Goal: Transaction & Acquisition: Purchase product/service

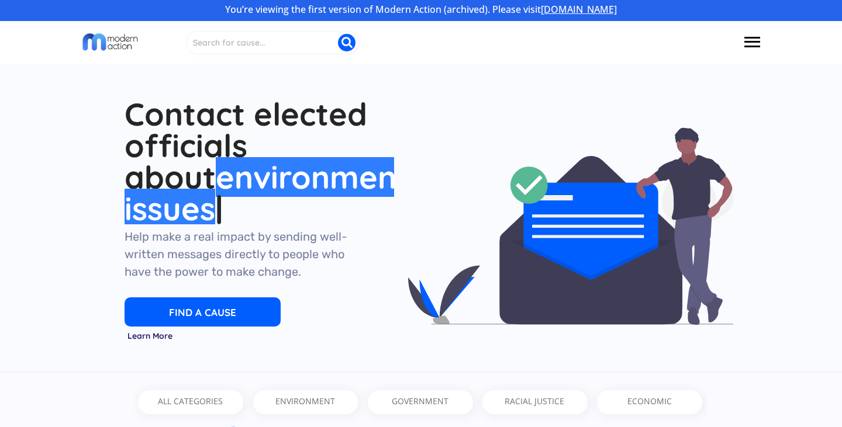
click at [566, 11] on link "[DOMAIN_NAME]" at bounding box center [579, 9] width 76 height 13
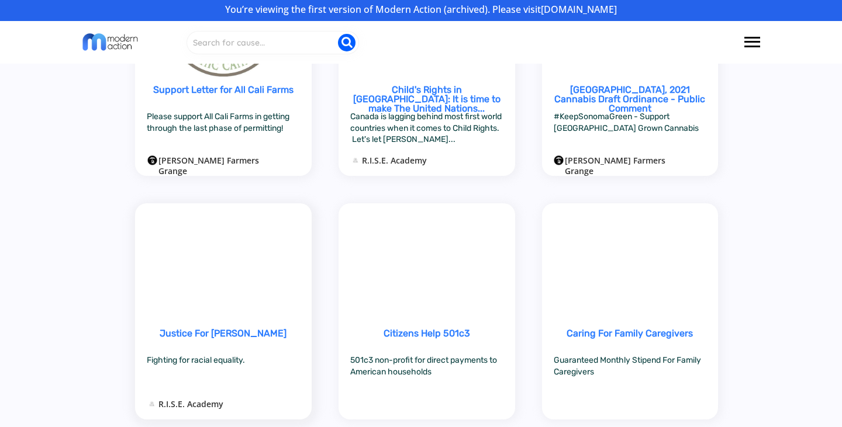
scroll to position [2962, 0]
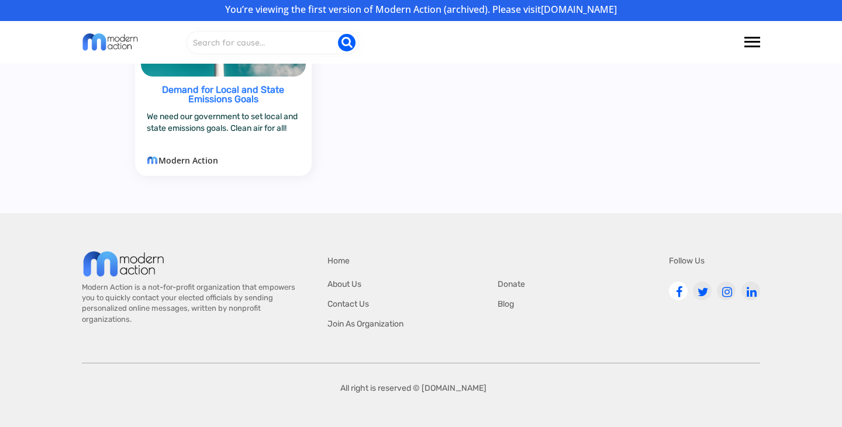
click at [678, 289] on div at bounding box center [678, 293] width 8 height 12
click at [707, 289] on div at bounding box center [702, 293] width 13 height 12
click at [728, 284] on link at bounding box center [726, 291] width 19 height 19
click at [753, 294] on div at bounding box center [751, 293] width 12 height 12
click at [513, 285] on div "Donate" at bounding box center [542, 285] width 88 height 12
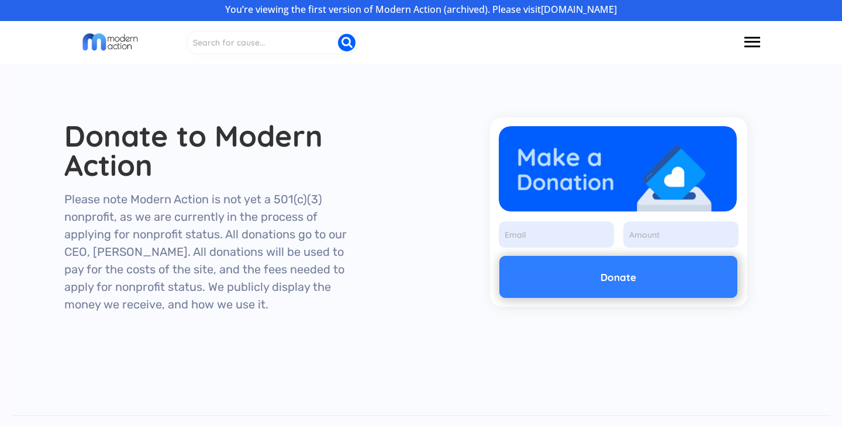
click at [626, 272] on button "Donate" at bounding box center [618, 277] width 238 height 42
click at [572, 233] on input "email" at bounding box center [556, 235] width 115 height 26
click at [665, 241] on input "input" at bounding box center [680, 235] width 115 height 26
click at [753, 39] on button at bounding box center [751, 42] width 21 height 23
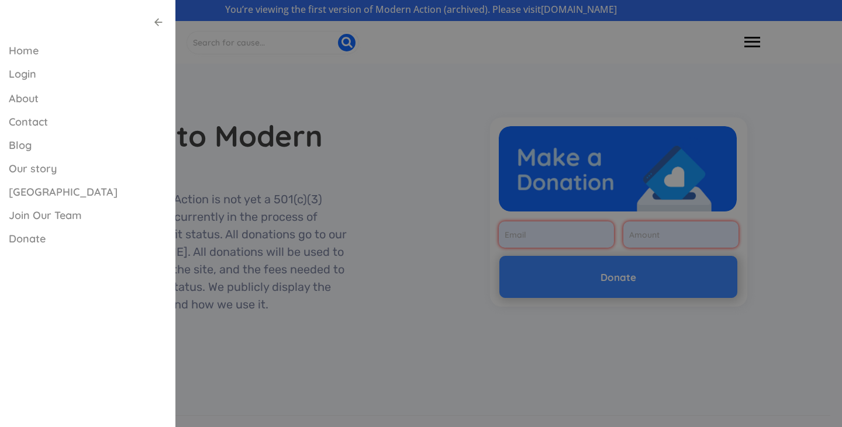
click at [713, 87] on div at bounding box center [421, 315] width 842 height 631
